Goal: Information Seeking & Learning: Find specific fact

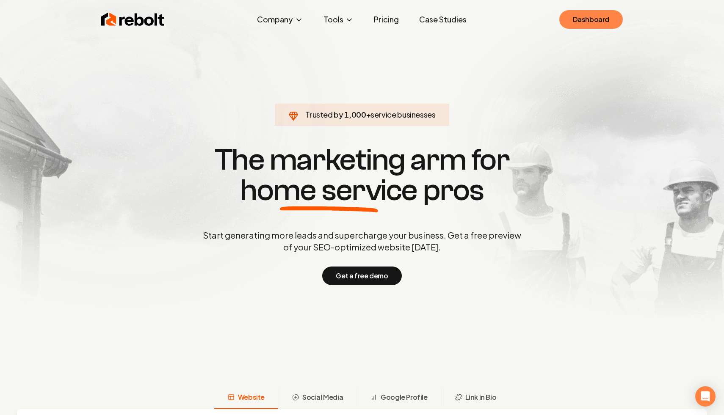
click at [587, 19] on link "Dashboard" at bounding box center [591, 19] width 64 height 19
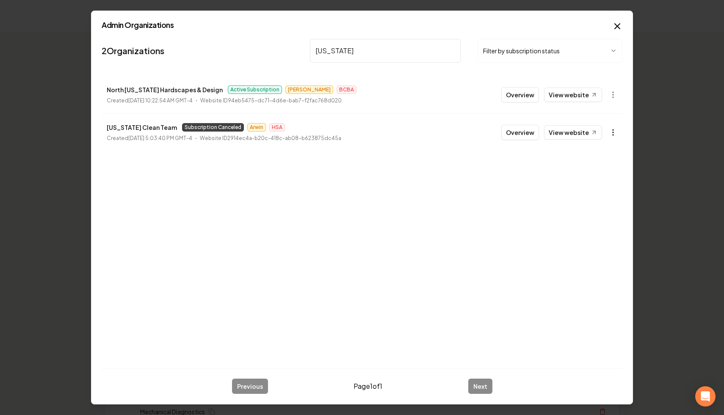
type input "[US_STATE]"
click at [613, 135] on circle "button" at bounding box center [613, 135] width 1 height 1
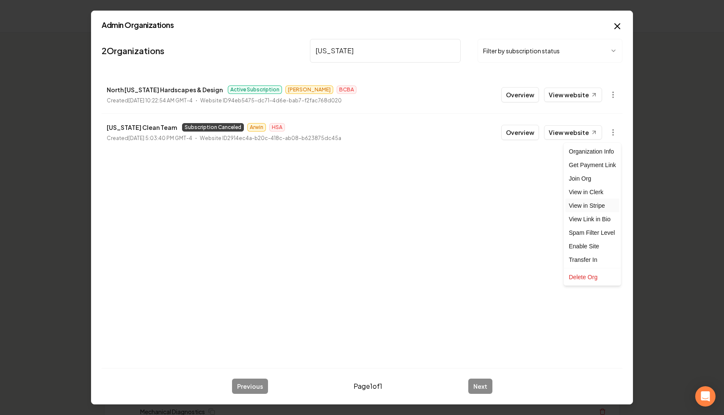
click at [592, 206] on link "View in Stripe" at bounding box center [593, 206] width 54 height 14
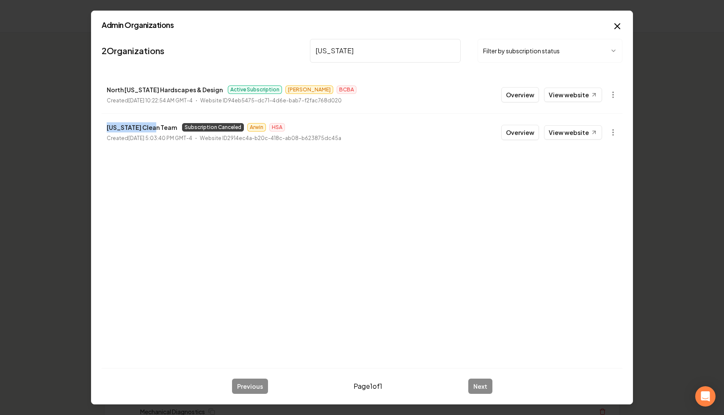
drag, startPoint x: 155, startPoint y: 128, endPoint x: 96, endPoint y: 129, distance: 58.9
click at [96, 128] on div "Admin Organizations 2 Organizations [US_STATE] Filter by subscription status No…" at bounding box center [362, 208] width 542 height 395
copy p "[US_STATE] Clean Team"
click at [452, 50] on input "[US_STATE]" at bounding box center [385, 51] width 151 height 24
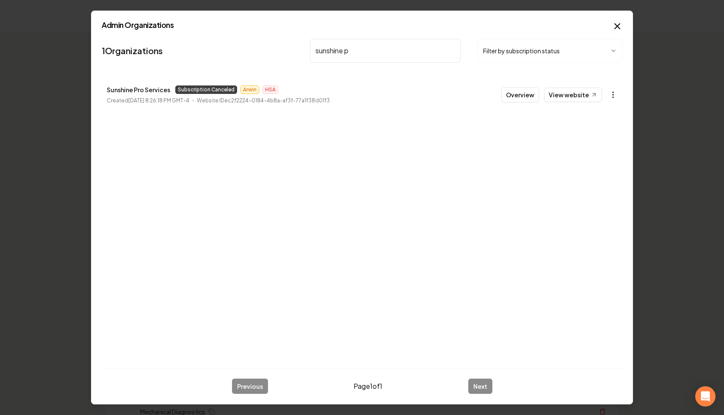
type input "sunshine p"
click at [614, 95] on icon "button" at bounding box center [613, 95] width 8 height 8
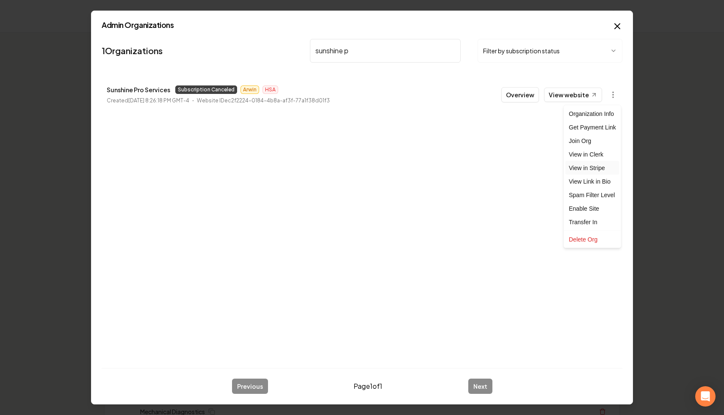
click at [600, 166] on link "View in Stripe" at bounding box center [593, 168] width 54 height 14
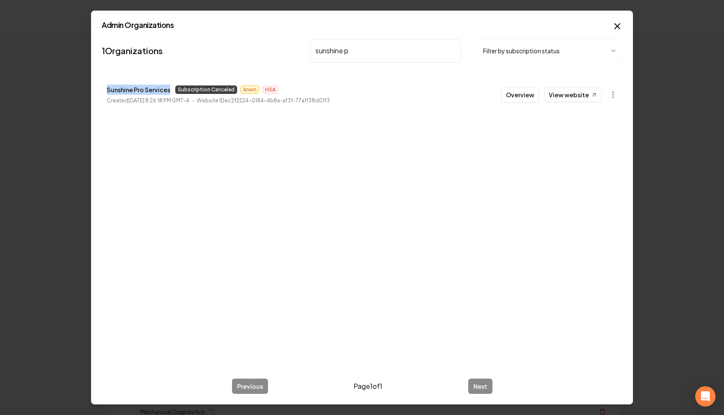
drag, startPoint x: 171, startPoint y: 91, endPoint x: 80, endPoint y: 90, distance: 91.1
click at [80, 90] on body "Organization Rebolt Site Builder 2507 companies Add New Business Logo Company N…" at bounding box center [362, 207] width 724 height 415
click at [157, 91] on p "Sunshine Pro Services" at bounding box center [139, 90] width 64 height 10
drag, startPoint x: 169, startPoint y: 90, endPoint x: 105, endPoint y: 92, distance: 64.0
click at [105, 92] on li "Sunshine Pro Services Subscription Canceled Arwin HSA Created [DATE] 8:26:18 PM…" at bounding box center [362, 94] width 521 height 37
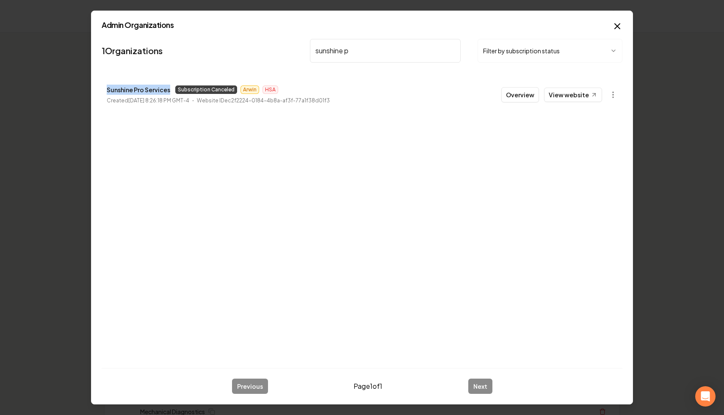
copy p "Sunshine Pro Services"
click at [451, 52] on input "sunshine p" at bounding box center [385, 51] width 151 height 24
type input "denver paint"
click at [615, 92] on icon "button" at bounding box center [613, 95] width 8 height 8
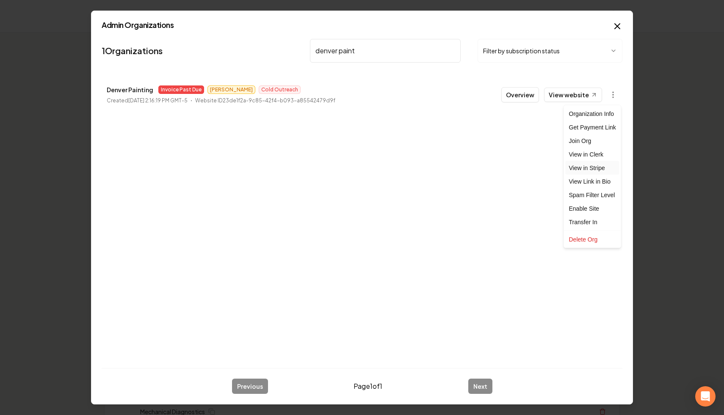
click at [599, 169] on link "View in Stripe" at bounding box center [593, 168] width 54 height 14
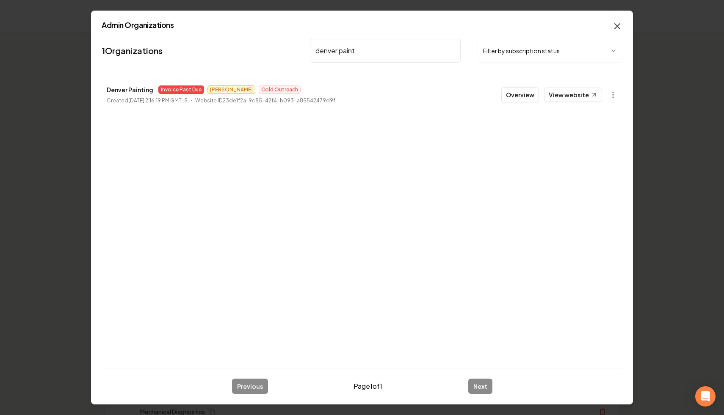
click at [612, 25] on h2 "Admin Organizations" at bounding box center [362, 25] width 521 height 8
click at [615, 26] on icon "button" at bounding box center [617, 26] width 10 height 10
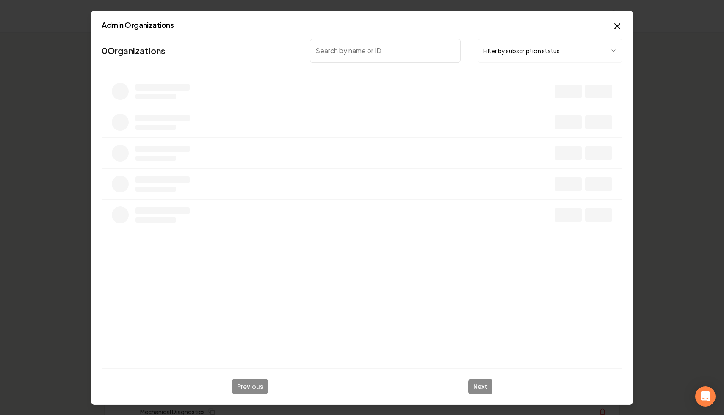
click at [535, 44] on button "Filter by subscription status" at bounding box center [550, 51] width 145 height 24
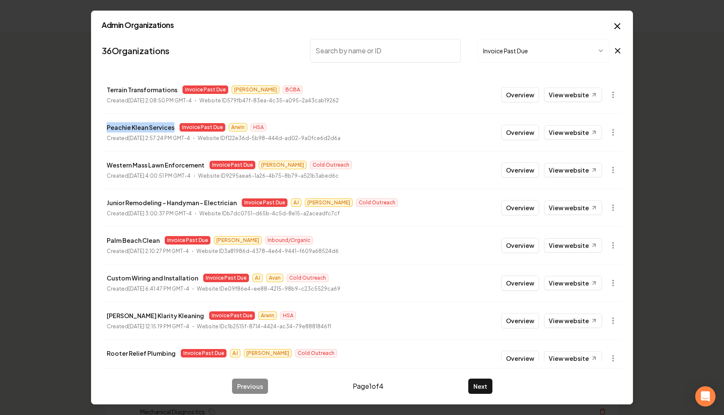
drag, startPoint x: 173, startPoint y: 129, endPoint x: 103, endPoint y: 127, distance: 69.9
click at [103, 127] on li "Peachie Klean Services Invoice Past Due Arwin HSA Created [DATE] 2:57:24 PM GMT…" at bounding box center [362, 133] width 521 height 38
copy p "Peachie Klean Services"
click at [619, 131] on button "button" at bounding box center [613, 132] width 17 height 17
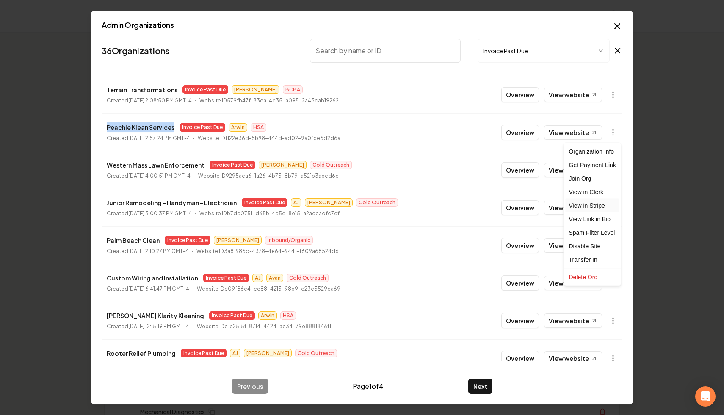
click at [607, 205] on link "View in Stripe" at bounding box center [593, 206] width 54 height 14
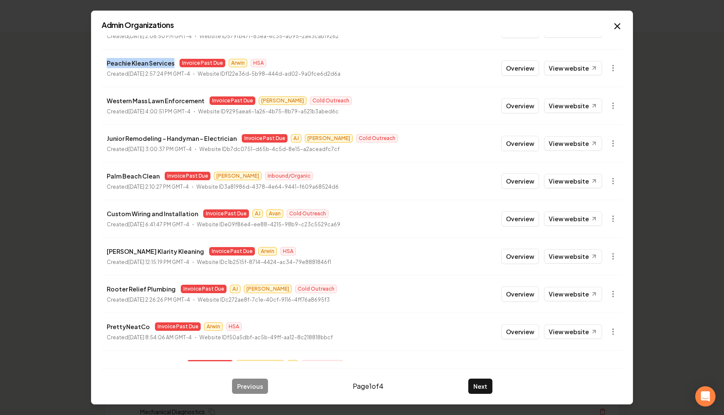
scroll to position [91, 0]
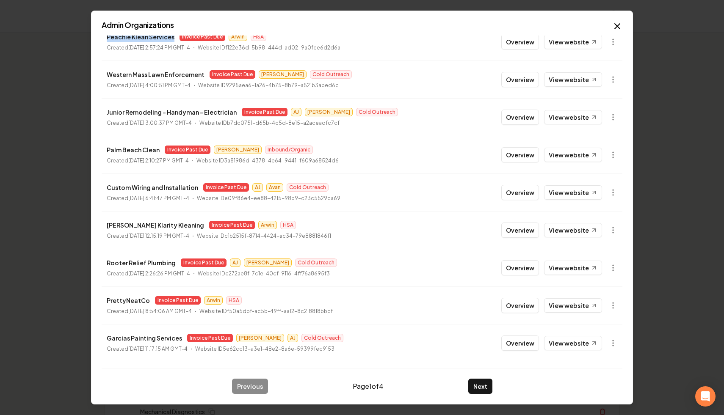
click at [300, 166] on li "Palm Beach Clean Invoice Past Due [PERSON_NAME] Inbound/Organic Created [DATE] …" at bounding box center [362, 155] width 521 height 38
click at [486, 390] on button "Next" at bounding box center [480, 386] width 24 height 15
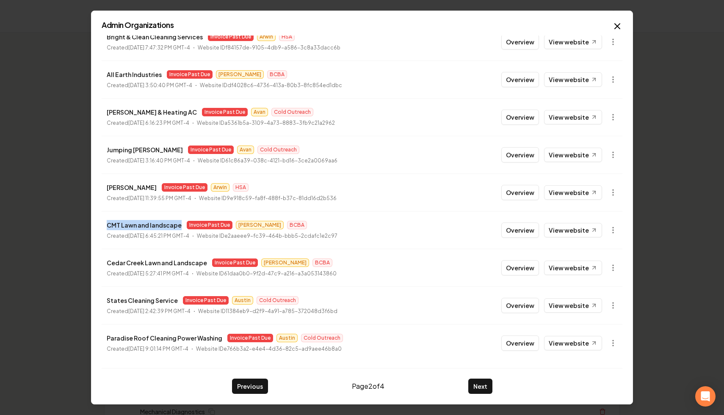
drag, startPoint x: 180, startPoint y: 228, endPoint x: 104, endPoint y: 223, distance: 76.0
click at [104, 223] on li "CMT Lawn and landscape Invoice Past Due [PERSON_NAME] BCBA Created [DATE] 6:45:…" at bounding box center [362, 230] width 521 height 38
copy p "CMT Lawn and landscape"
click at [616, 232] on icon "button" at bounding box center [613, 230] width 8 height 8
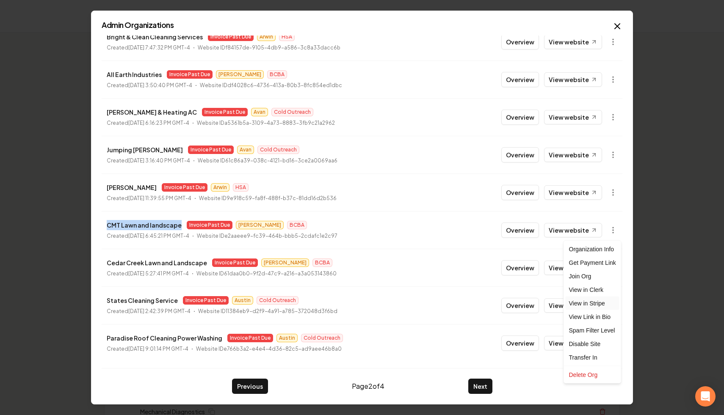
click at [603, 307] on link "View in Stripe" at bounding box center [593, 304] width 54 height 14
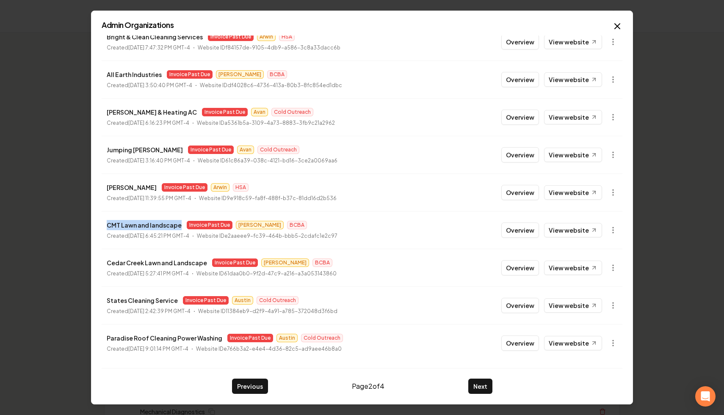
scroll to position [0, 0]
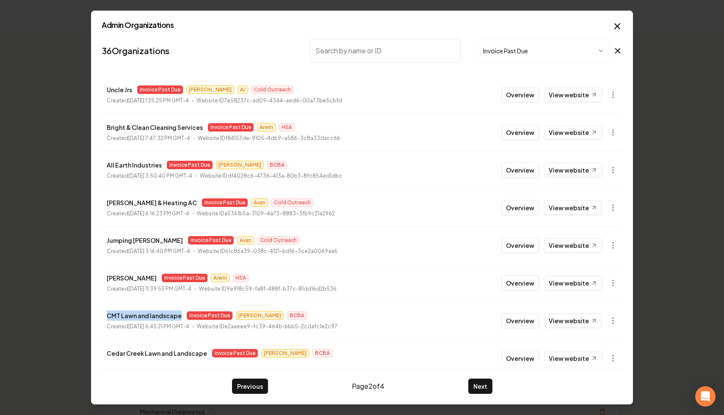
copy p "CMT Lawn and landscape"
click at [289, 160] on div "All Earth Industries Invoice Past Due [PERSON_NAME] BCBA" at bounding box center [224, 165] width 235 height 10
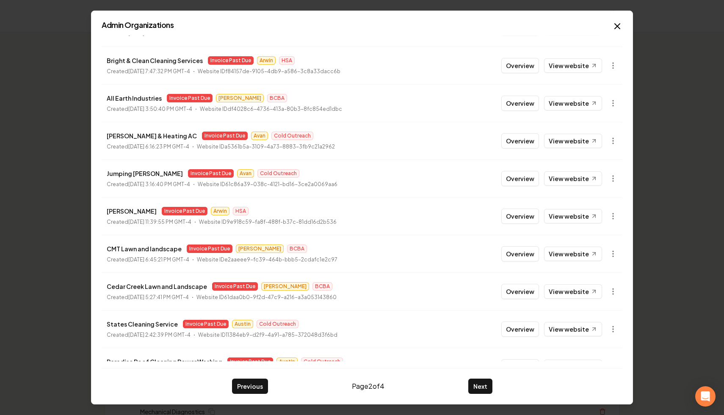
scroll to position [91, 0]
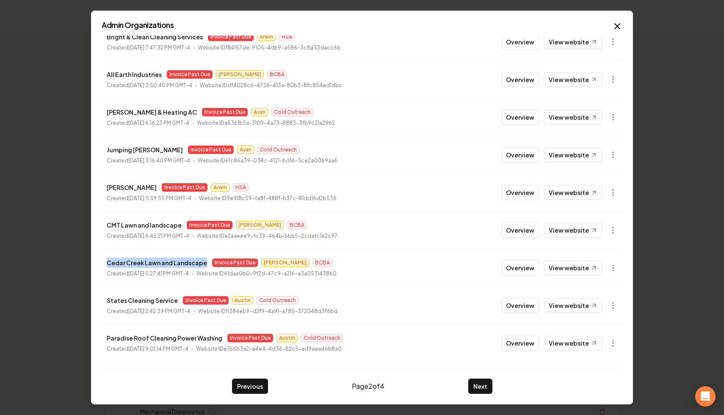
drag, startPoint x: 204, startPoint y: 263, endPoint x: 91, endPoint y: 261, distance: 113.1
click at [91, 261] on div "Admin Organizations 36 Organizations Invoice Past Due Uncle [PERSON_NAME] Invoi…" at bounding box center [362, 208] width 542 height 395
copy p "Cedar Creek Lawn and Landscape"
click at [609, 269] on icon "button" at bounding box center [613, 268] width 8 height 8
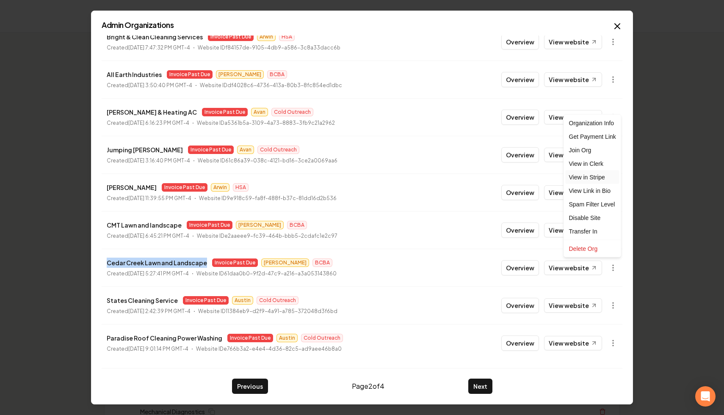
click at [597, 178] on link "View in Stripe" at bounding box center [593, 178] width 54 height 14
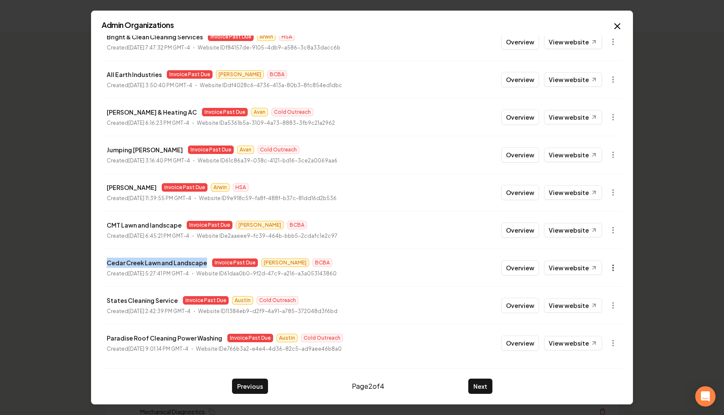
click at [615, 266] on icon "button" at bounding box center [613, 268] width 8 height 8
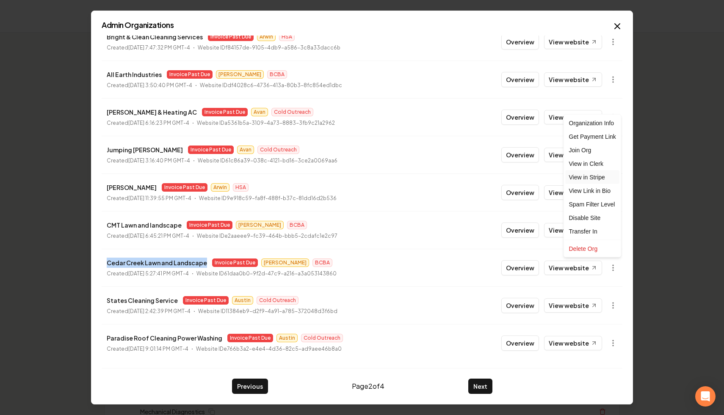
click at [597, 177] on link "View in Stripe" at bounding box center [593, 178] width 54 height 14
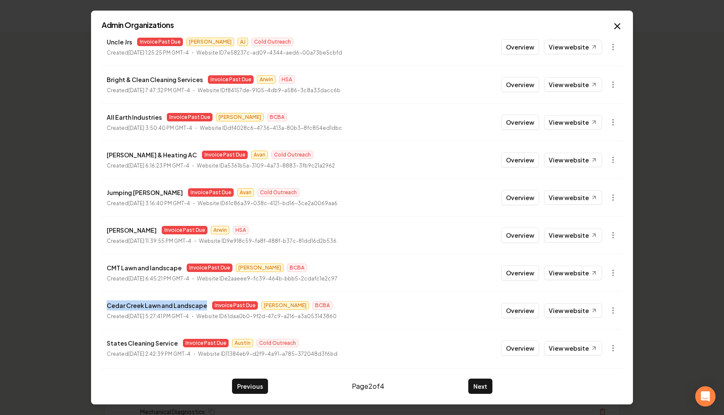
scroll to position [34, 0]
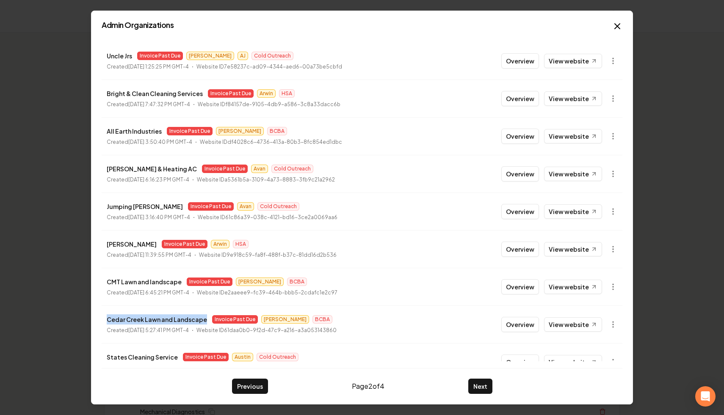
click at [188, 310] on li "Cedar Creek Lawn and Landscape Invoice Past Due [PERSON_NAME] BCBA Created [DAT…" at bounding box center [362, 325] width 521 height 38
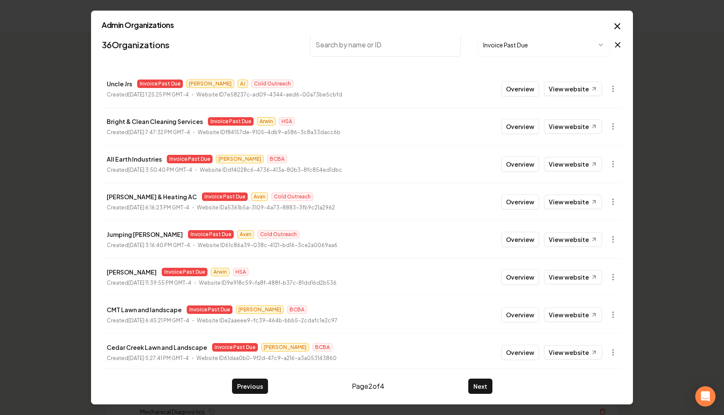
scroll to position [0, 0]
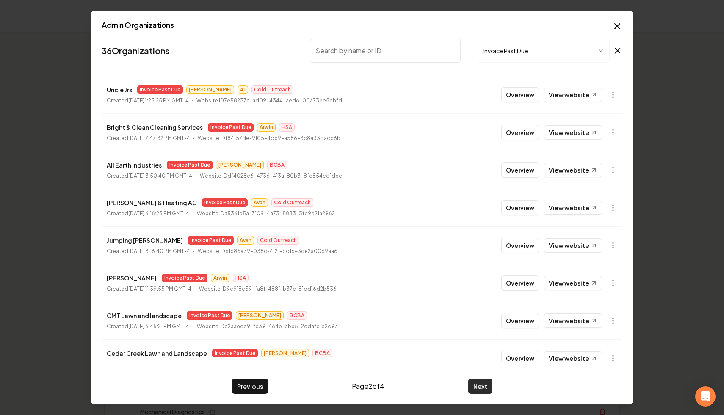
click at [483, 392] on button "Next" at bounding box center [480, 386] width 24 height 15
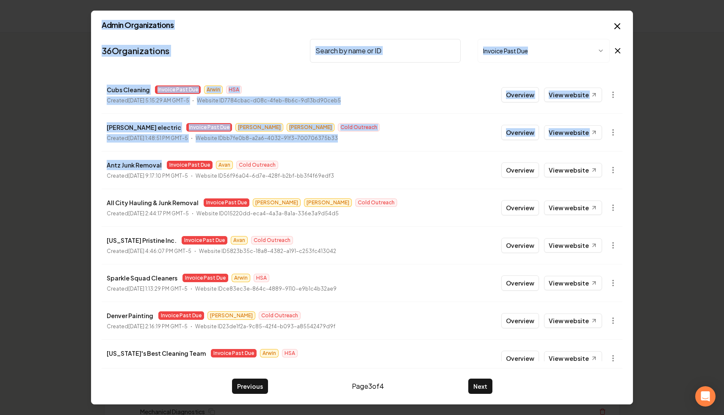
drag, startPoint x: 159, startPoint y: 164, endPoint x: 90, endPoint y: 164, distance: 69.0
click at [90, 164] on body "Organization Rebolt Site Builder 2507 companies Add New Business Logo Company N…" at bounding box center [362, 207] width 724 height 415
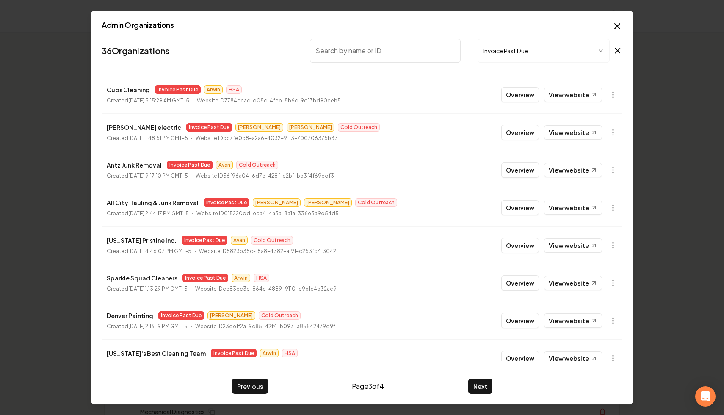
click at [153, 188] on li "Antz Junk Removal Invoice Past Due Avan Cold Outreach Created [DATE] 9:17:10 PM…" at bounding box center [362, 170] width 521 height 38
drag, startPoint x: 159, startPoint y: 165, endPoint x: 108, endPoint y: 167, distance: 51.3
click at [108, 167] on div "Antz Junk Removal Invoice Past Due Avan Cold Outreach" at bounding box center [220, 165] width 227 height 10
copy p "Antz Junk Removal"
click at [614, 172] on icon "button" at bounding box center [613, 170] width 8 height 8
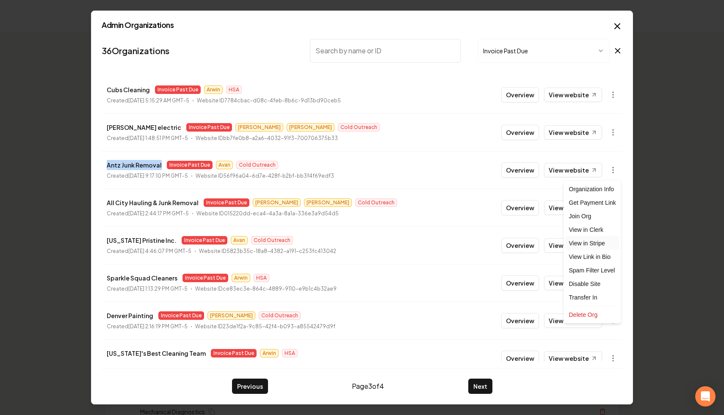
click at [611, 246] on link "View in Stripe" at bounding box center [593, 244] width 54 height 14
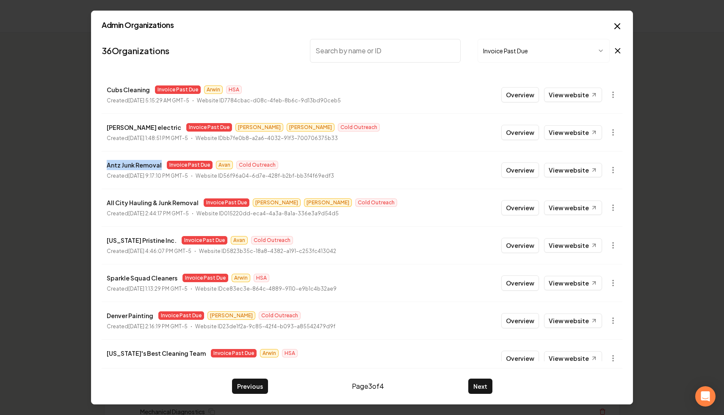
click at [288, 156] on li "Antz Junk Removal Invoice Past Due Avan Cold Outreach Created [DATE] 9:17:10 PM…" at bounding box center [362, 170] width 521 height 38
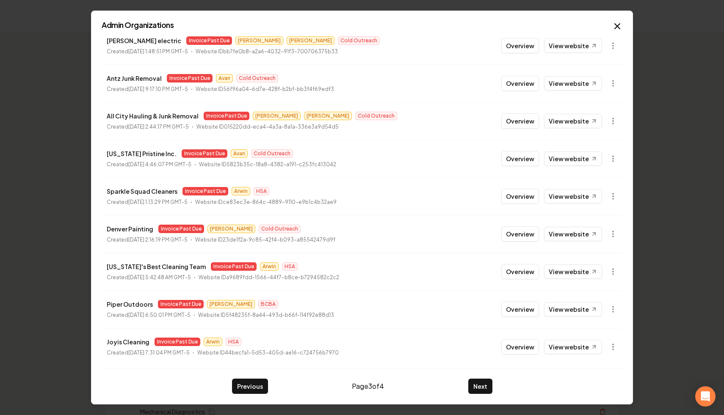
scroll to position [91, 0]
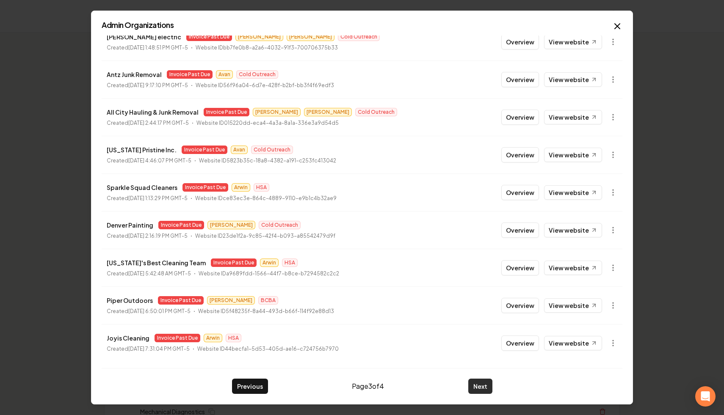
click at [491, 385] on button "Next" at bounding box center [480, 386] width 24 height 15
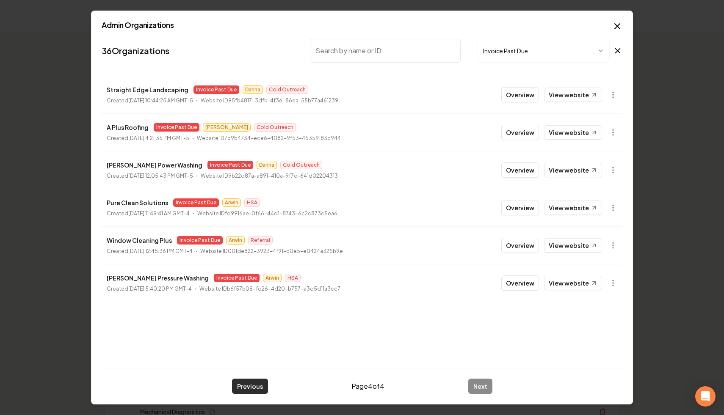
click at [246, 389] on button "Previous" at bounding box center [250, 386] width 36 height 15
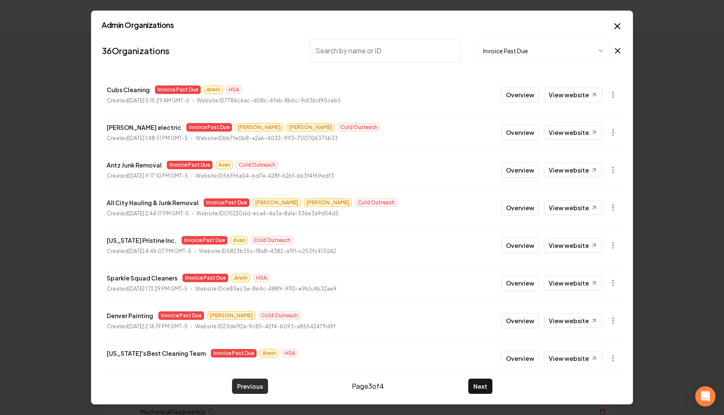
click at [238, 389] on button "Previous" at bounding box center [250, 386] width 36 height 15
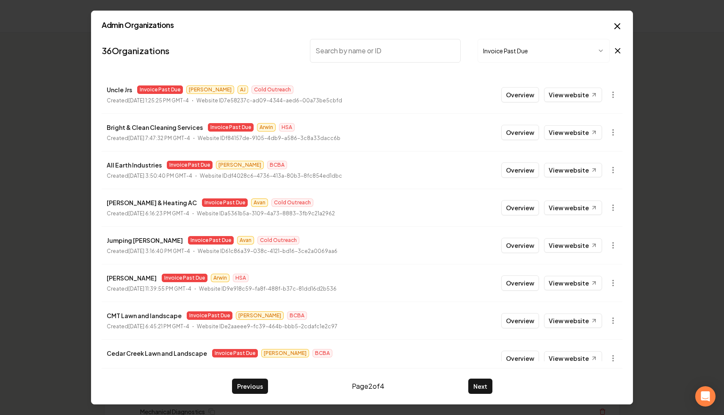
click at [536, 69] on nav "36 Organizations Invoice Past Due" at bounding box center [362, 54] width 521 height 37
click at [616, 51] on icon at bounding box center [617, 51] width 9 height 10
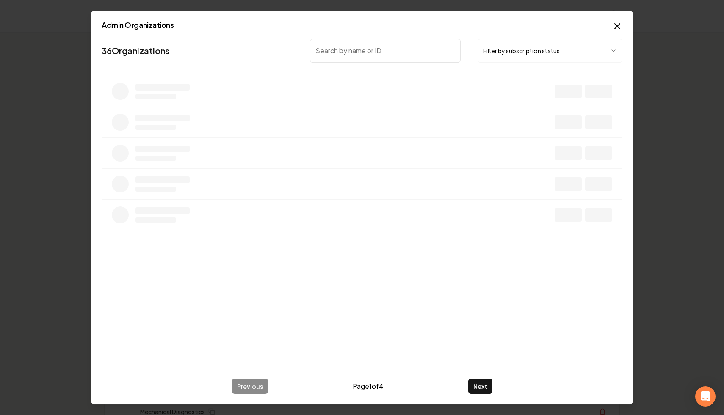
click at [437, 46] on input "search" at bounding box center [385, 51] width 151 height 24
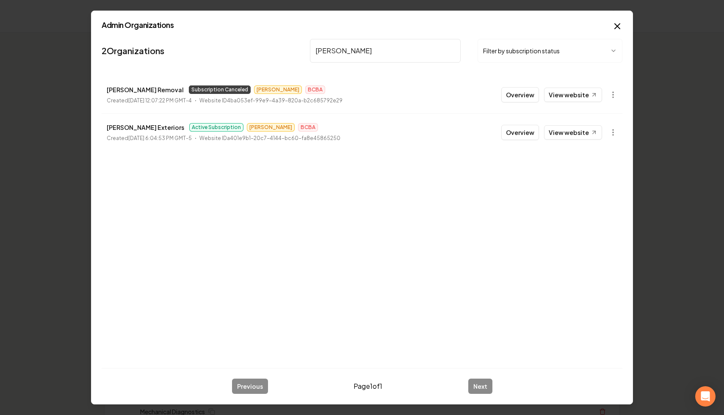
drag, startPoint x: 371, startPoint y: 49, endPoint x: 186, endPoint y: 4, distance: 190.3
click at [185, 4] on body "Organization Rebolt Site Builder 2507 companies Add New Business Logo Company N…" at bounding box center [362, 207] width 724 height 415
type input "1-800"
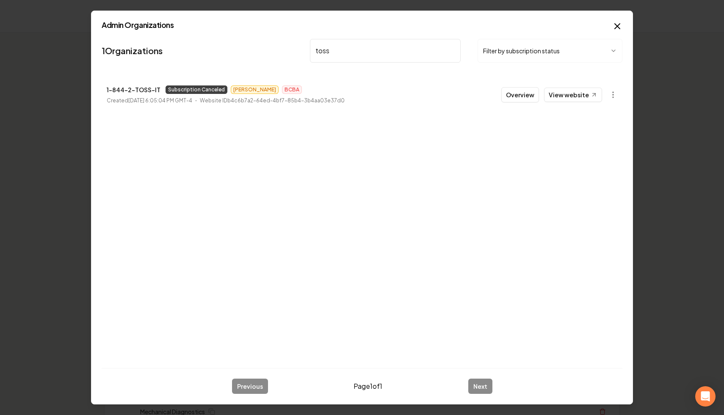
type input "toss"
